Goal: Check status: Check status

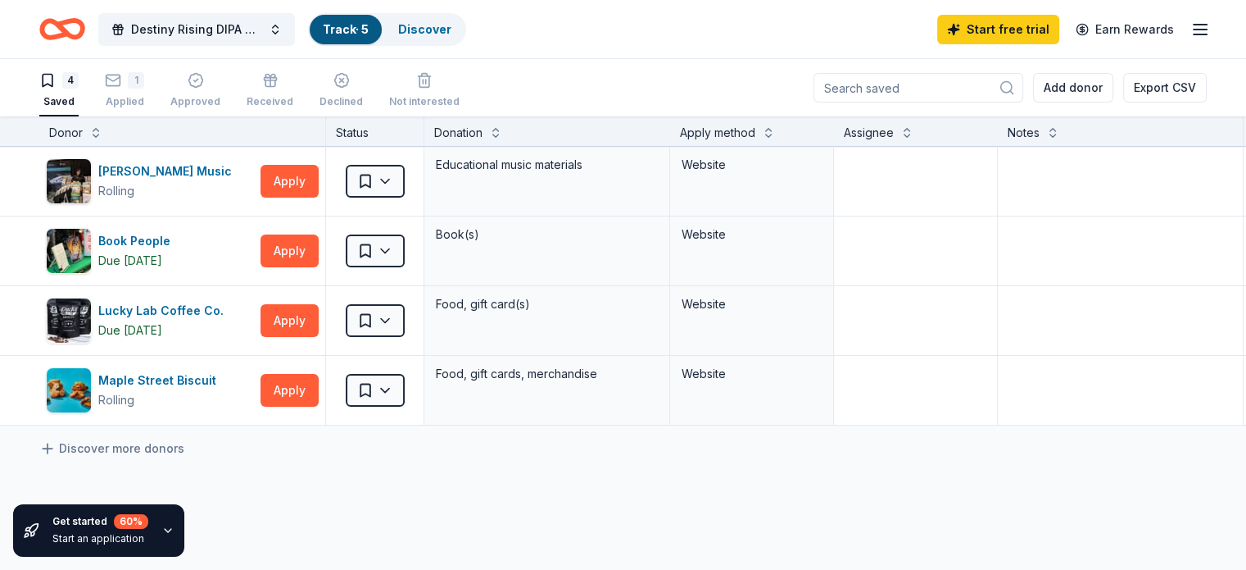
click at [1191, 35] on icon "button" at bounding box center [1201, 30] width 20 height 20
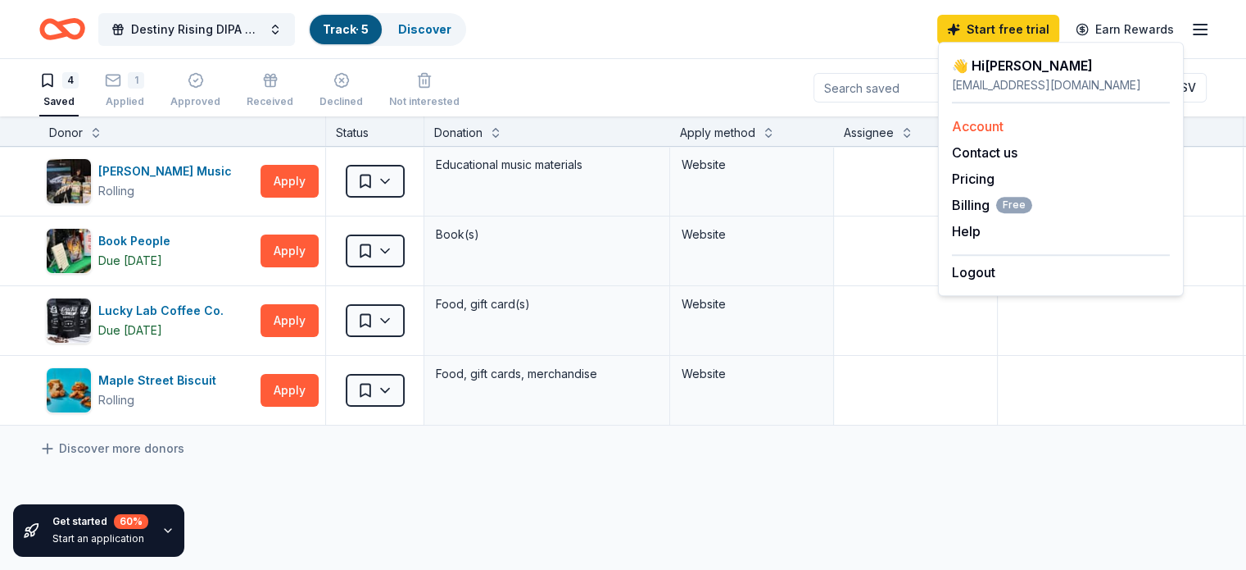
click at [976, 123] on link "Account" at bounding box center [978, 126] width 52 height 16
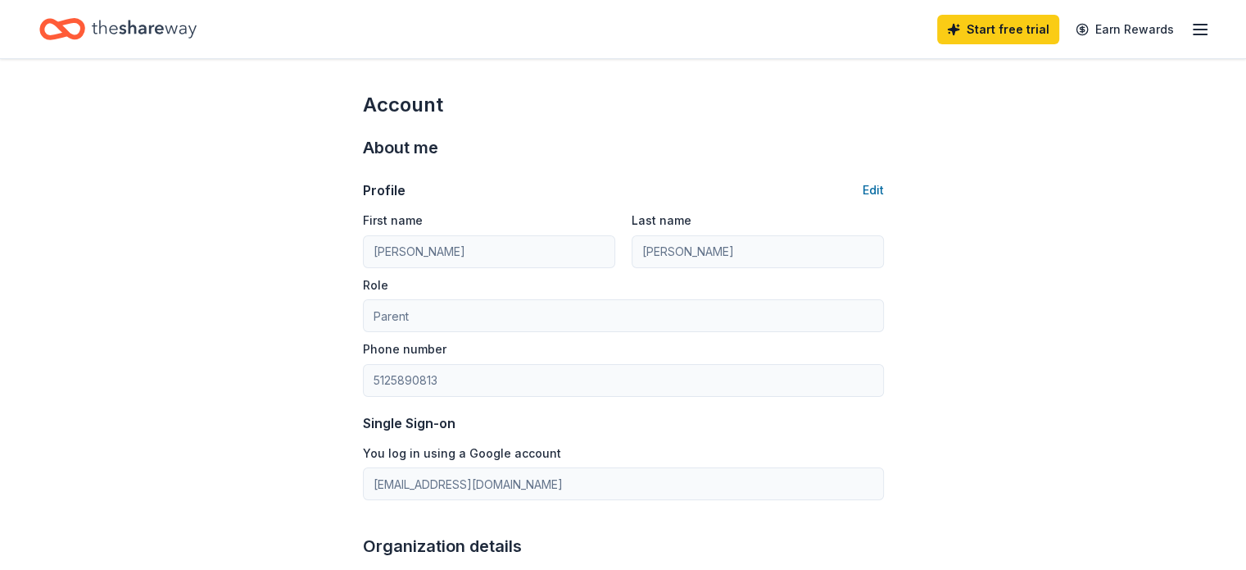
click at [1191, 25] on icon "button" at bounding box center [1201, 30] width 20 height 20
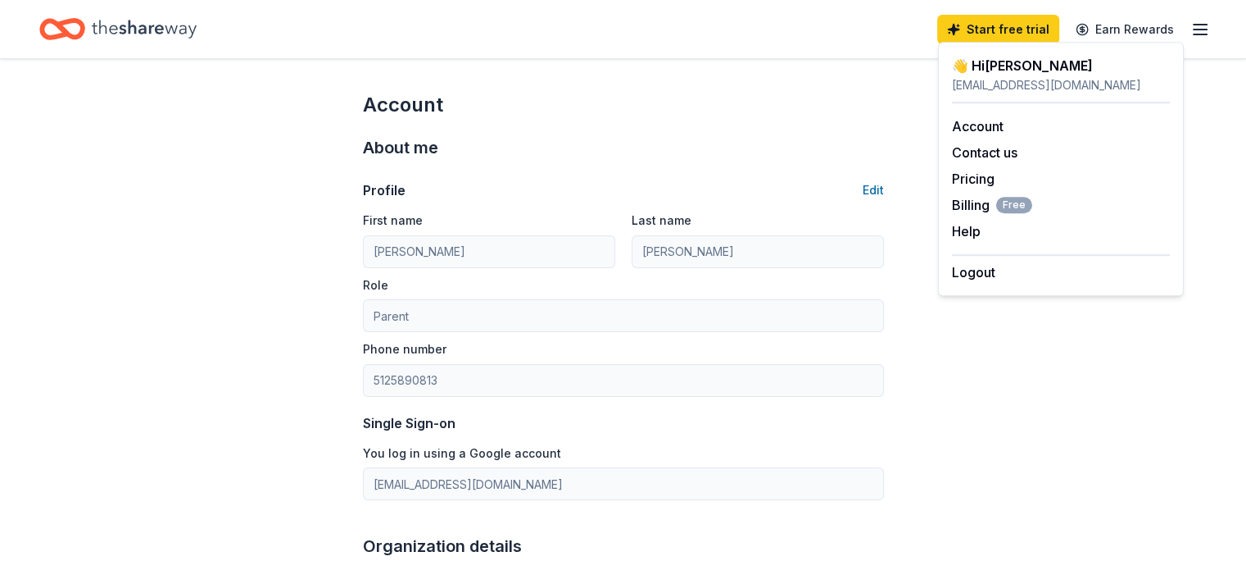
click at [186, 19] on icon "Home" at bounding box center [144, 29] width 105 height 34
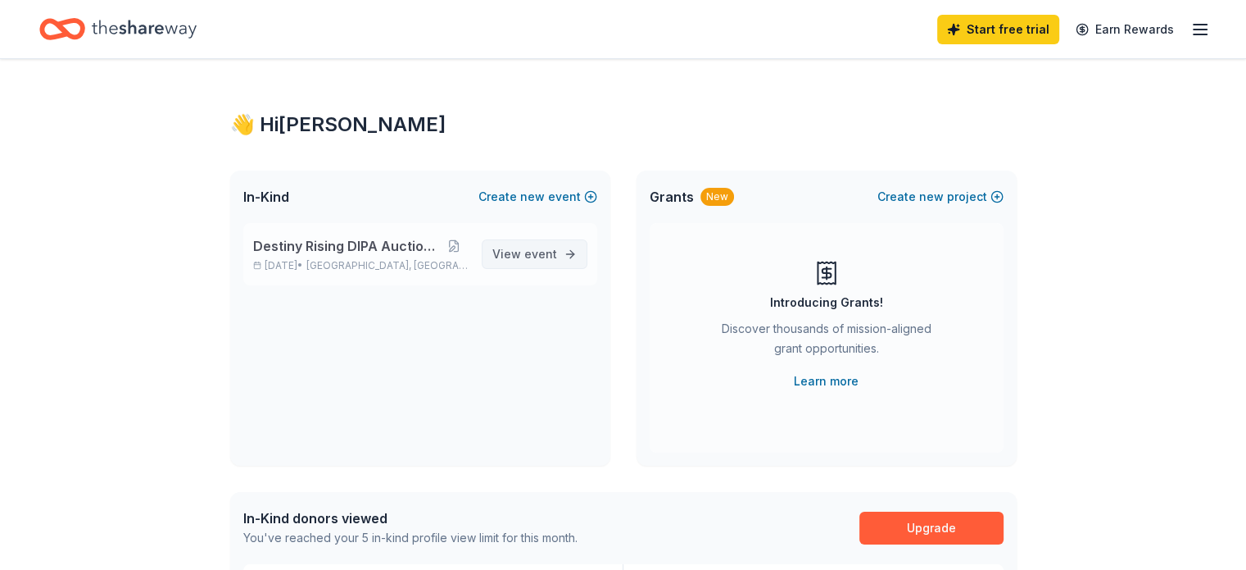
click at [519, 257] on span "View event" at bounding box center [525, 254] width 65 height 20
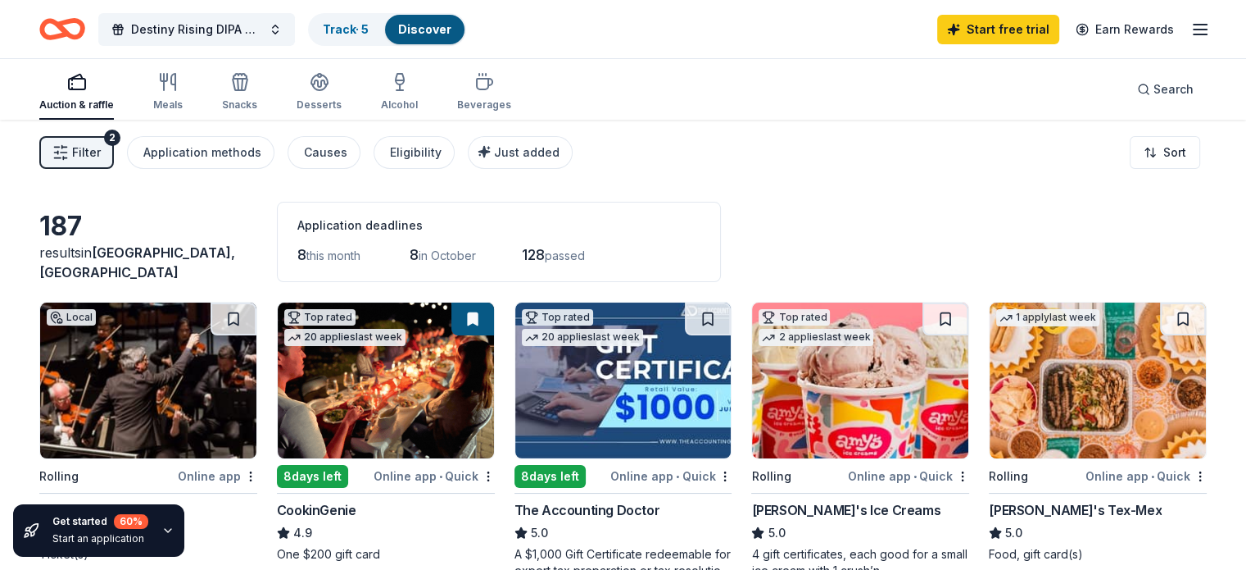
click at [101, 157] on span "Filter" at bounding box center [86, 153] width 29 height 20
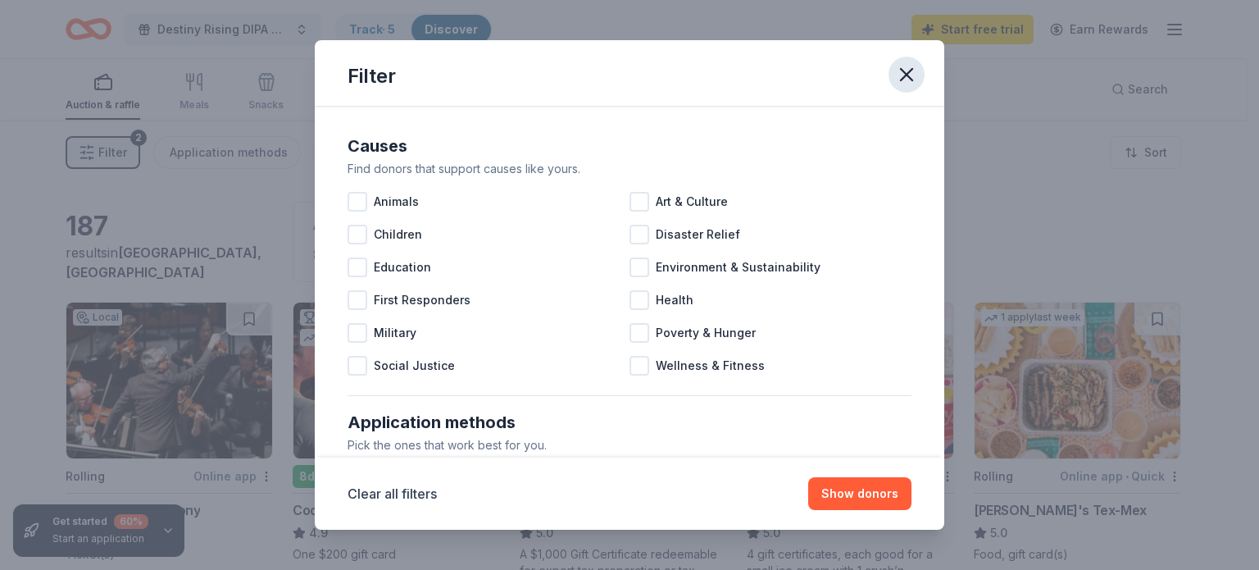
click at [905, 75] on icon "button" at bounding box center [906, 74] width 11 height 11
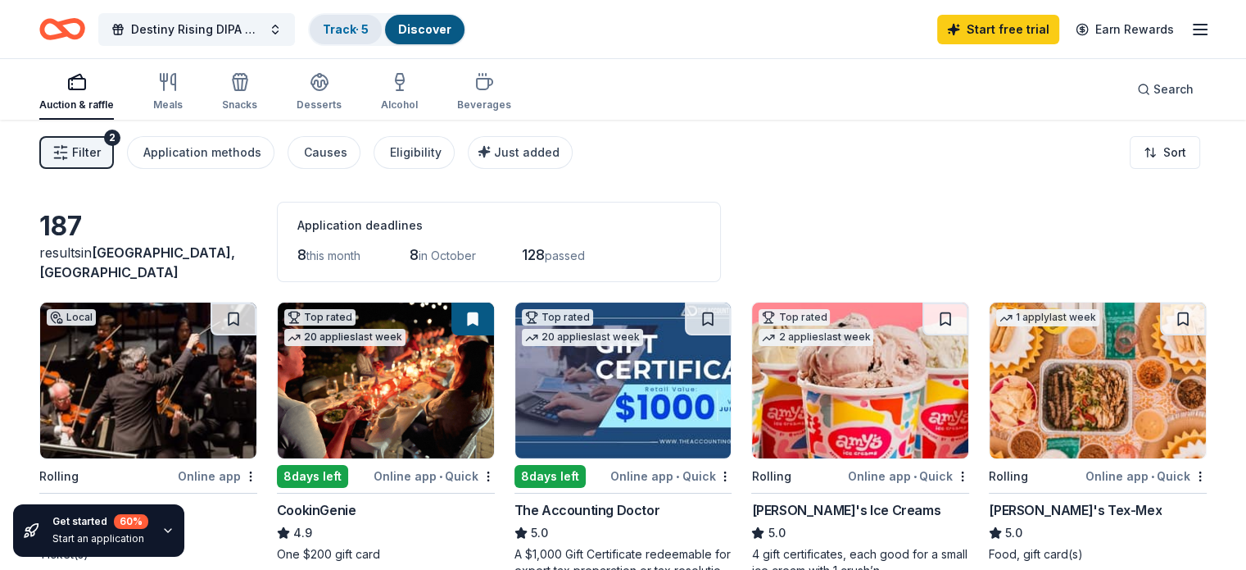
click at [369, 32] on link "Track · 5" at bounding box center [346, 29] width 46 height 14
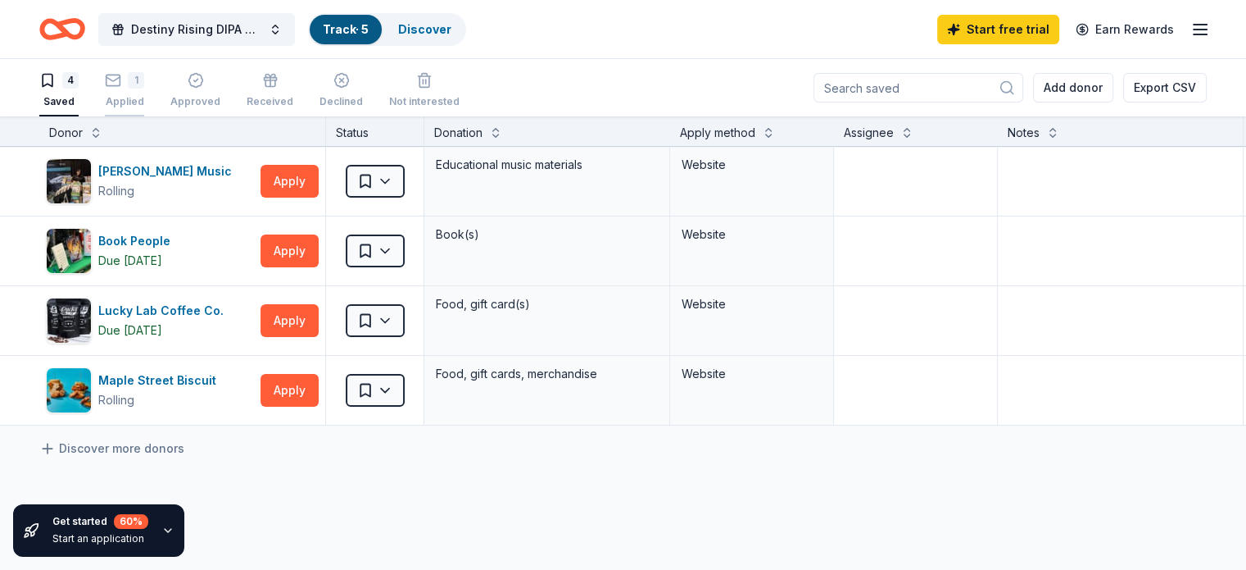
click at [144, 82] on div "1" at bounding box center [124, 80] width 39 height 16
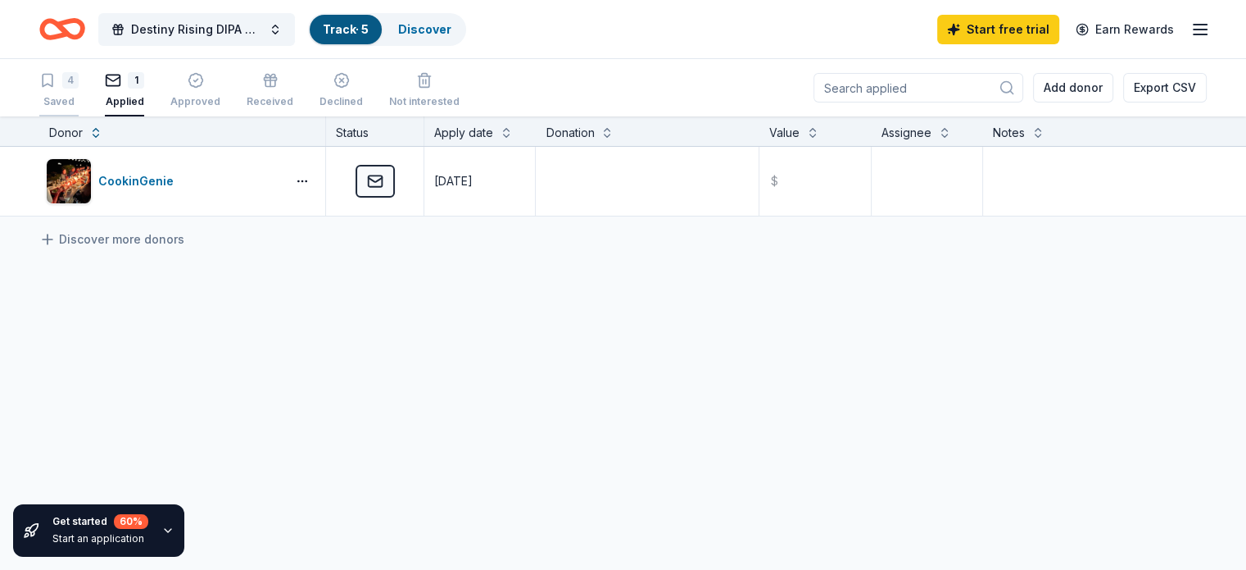
click at [79, 80] on div "4" at bounding box center [70, 80] width 16 height 16
